Goal: Check status: Check status

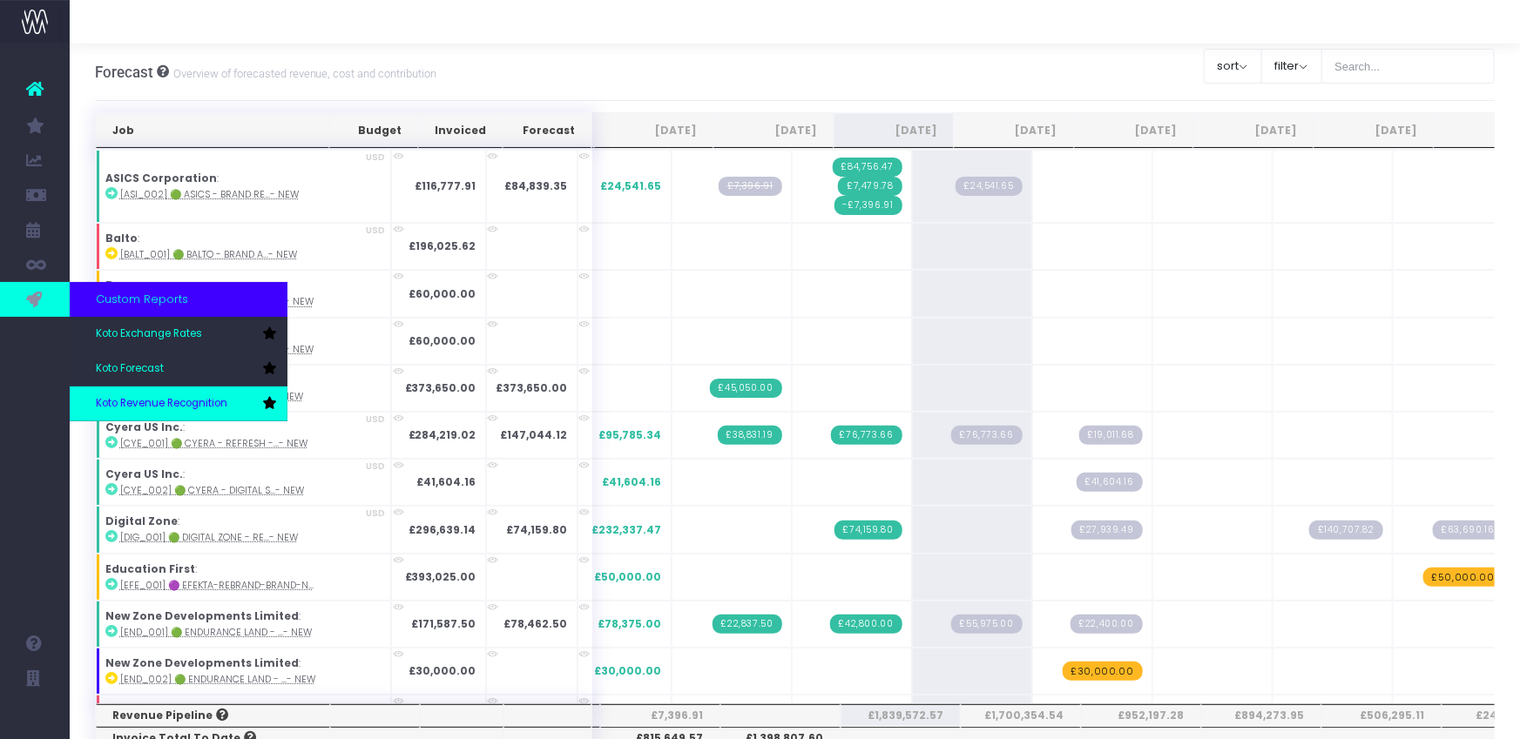
click at [150, 397] on span "Koto Revenue Recognition" at bounding box center [161, 404] width 131 height 16
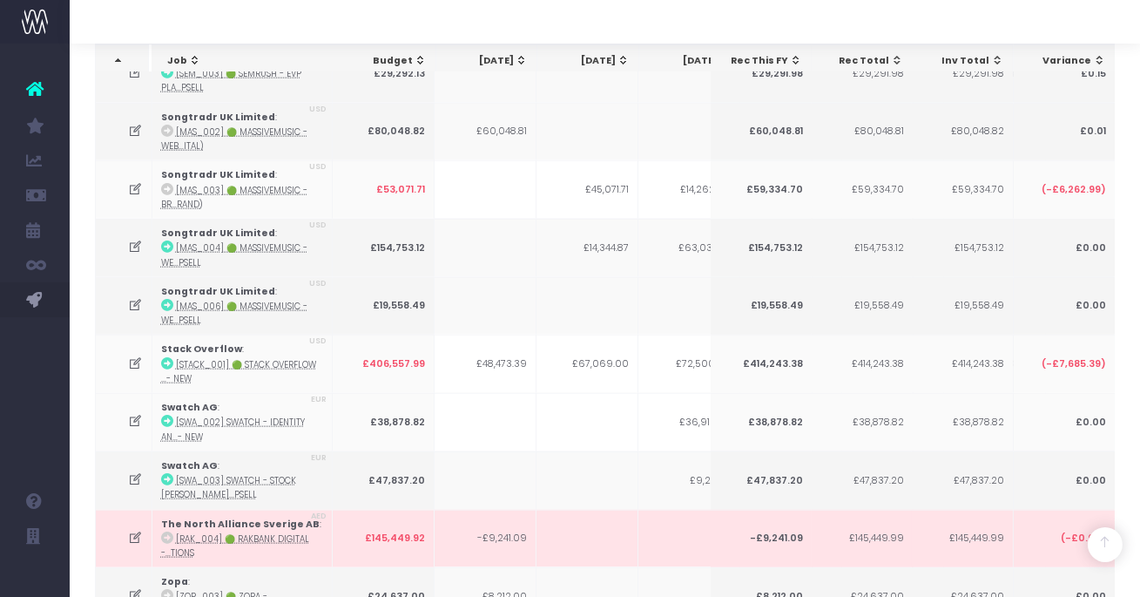
scroll to position [4707, 0]
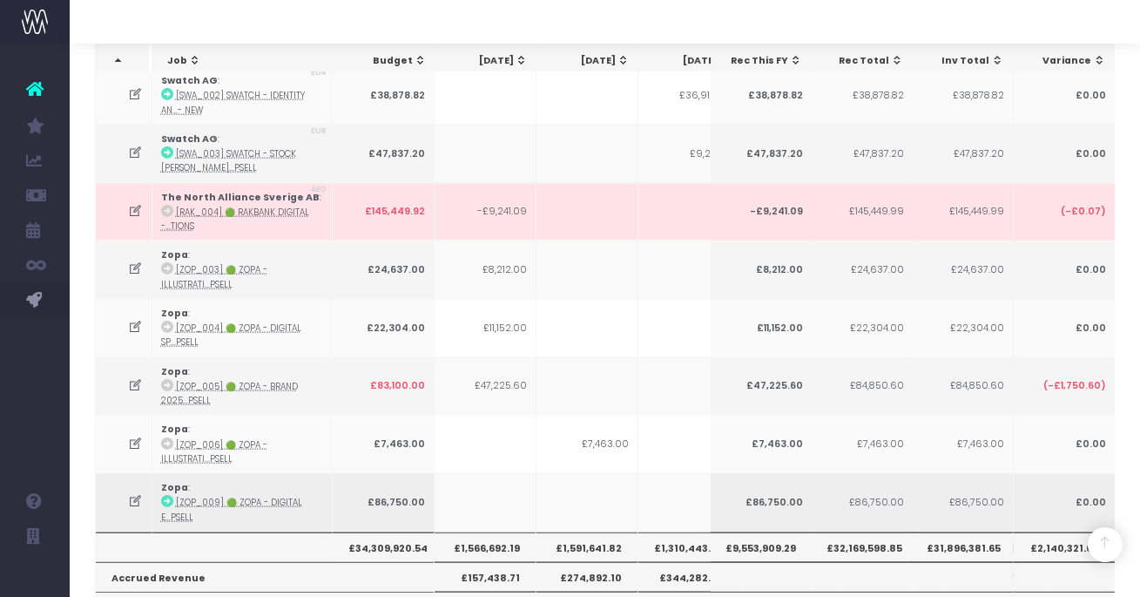
click at [131, 494] on icon at bounding box center [135, 501] width 15 height 15
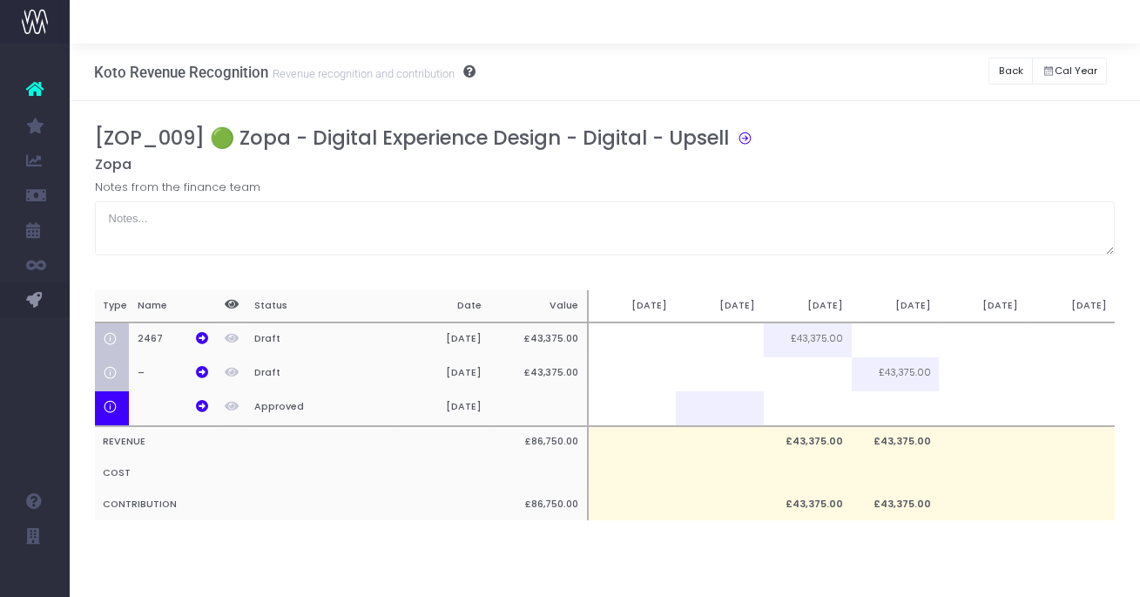
scroll to position [0, 0]
click at [744, 345] on td at bounding box center [720, 339] width 88 height 35
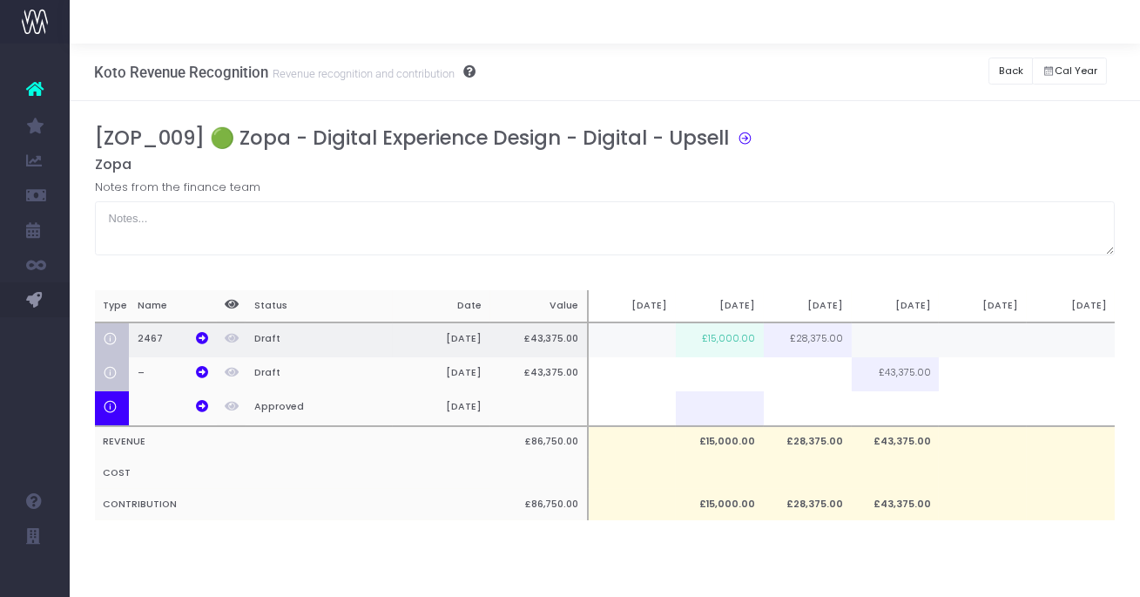
click at [734, 340] on td "£15,000.00" at bounding box center [720, 339] width 88 height 35
type input "15600"
click at [761, 537] on div "[ZOP_009] 🟢 Zopa - Digital Experience Design - Digital - Upsell Zopa Notes from…" at bounding box center [605, 340] width 1021 height 428
click at [1002, 71] on button "Back" at bounding box center [1010, 70] width 44 height 27
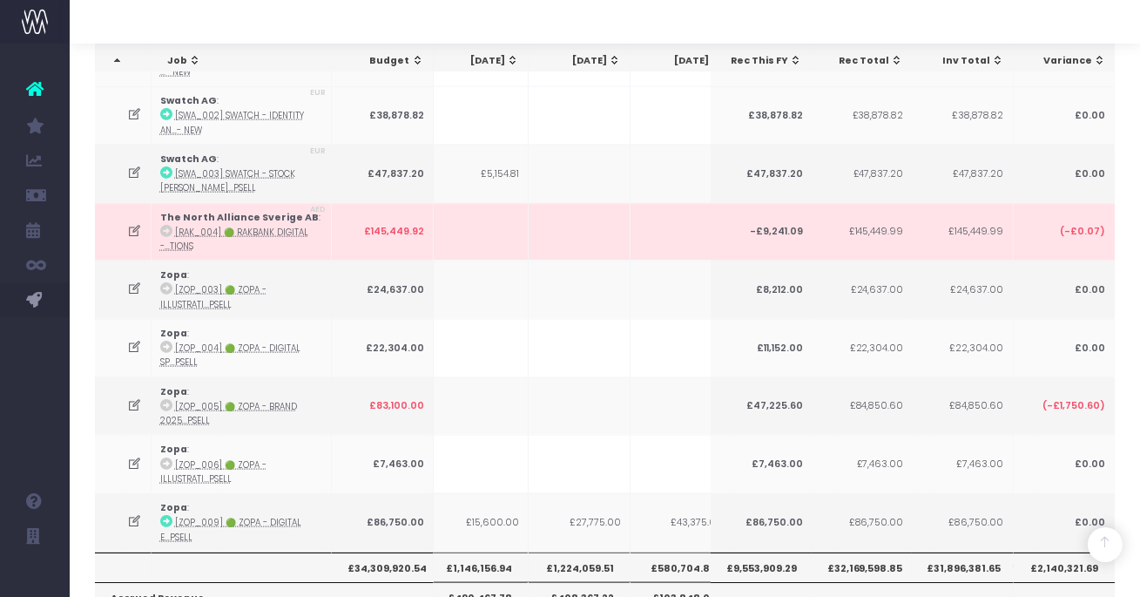
scroll to position [4685, 0]
click at [134, 516] on icon at bounding box center [134, 523] width 15 height 15
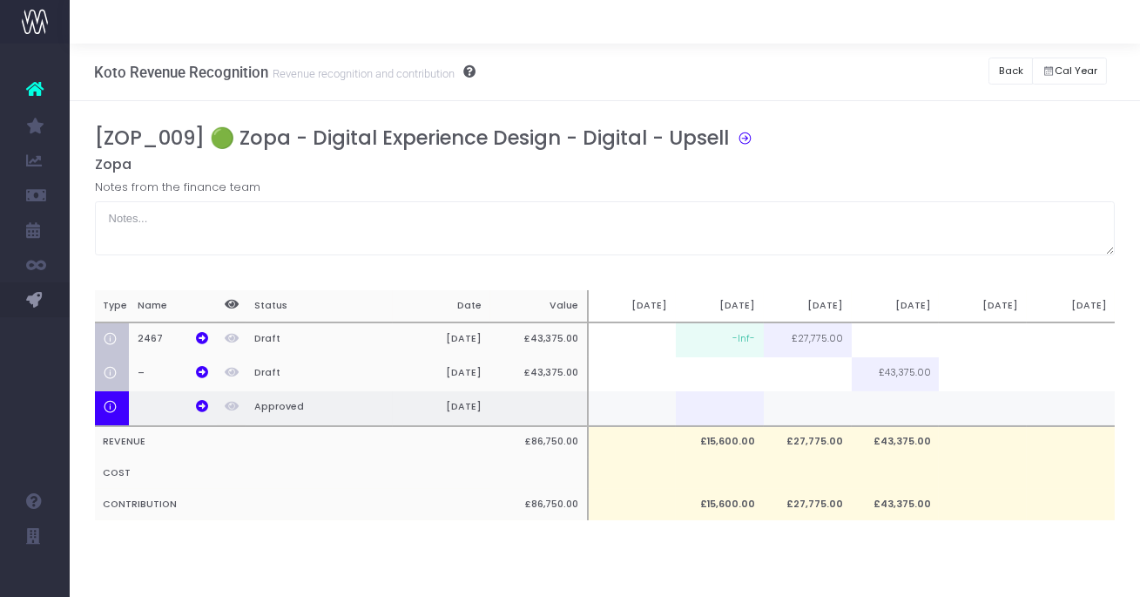
scroll to position [0, 0]
